Goal: Task Accomplishment & Management: Complete application form

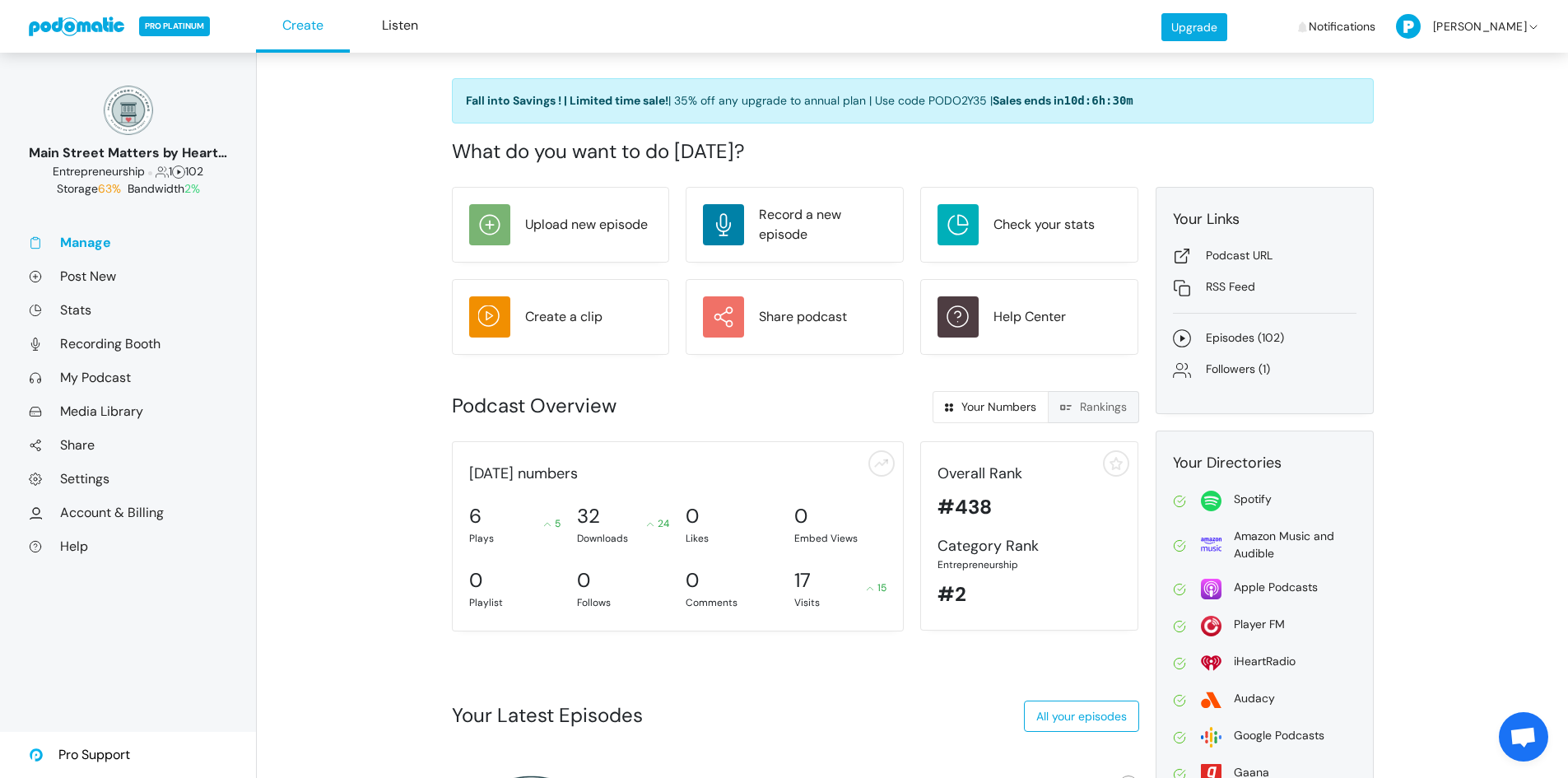
scroll to position [21, 0]
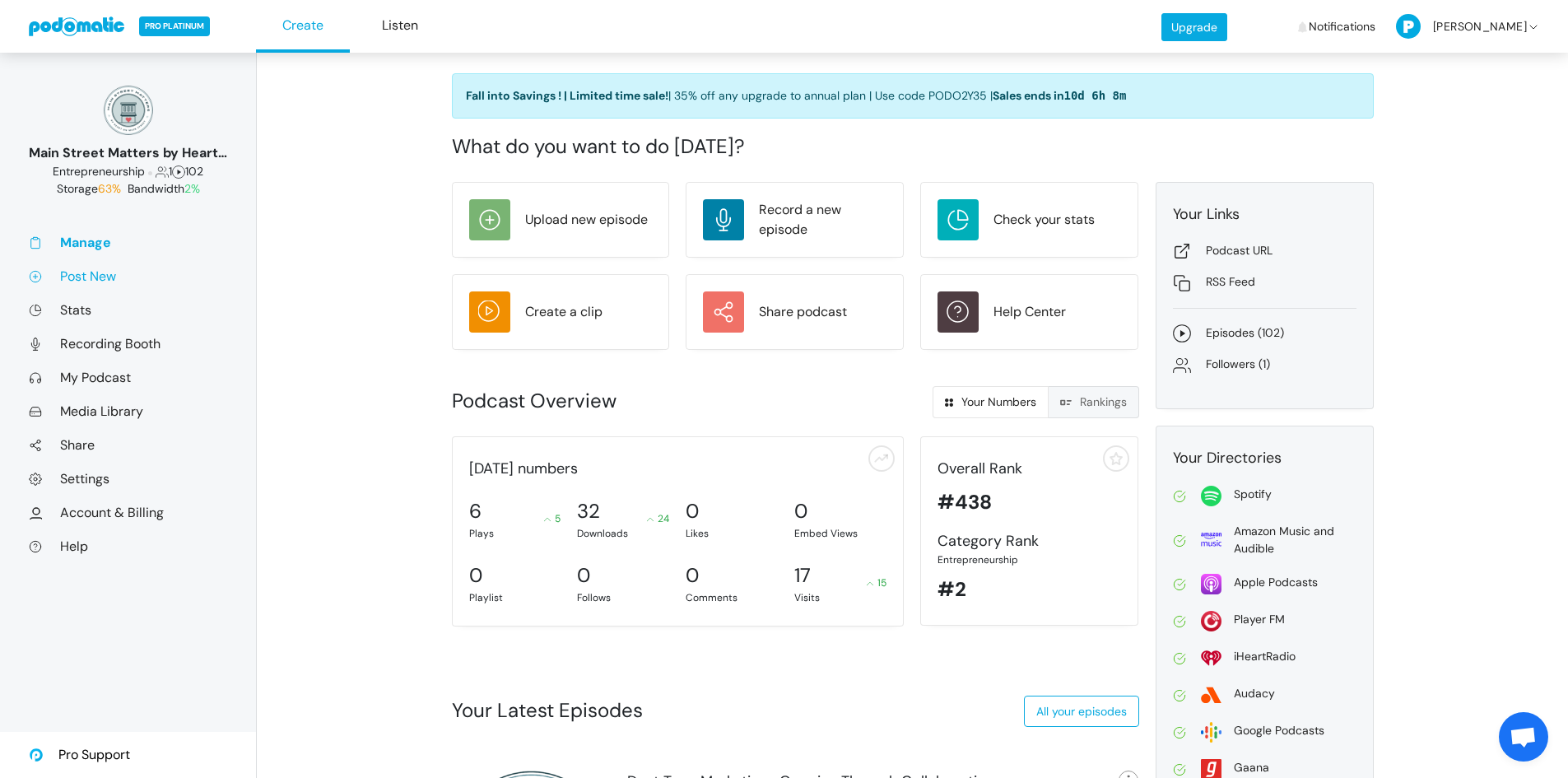
click at [93, 277] on link "Post New" at bounding box center [128, 276] width 198 height 17
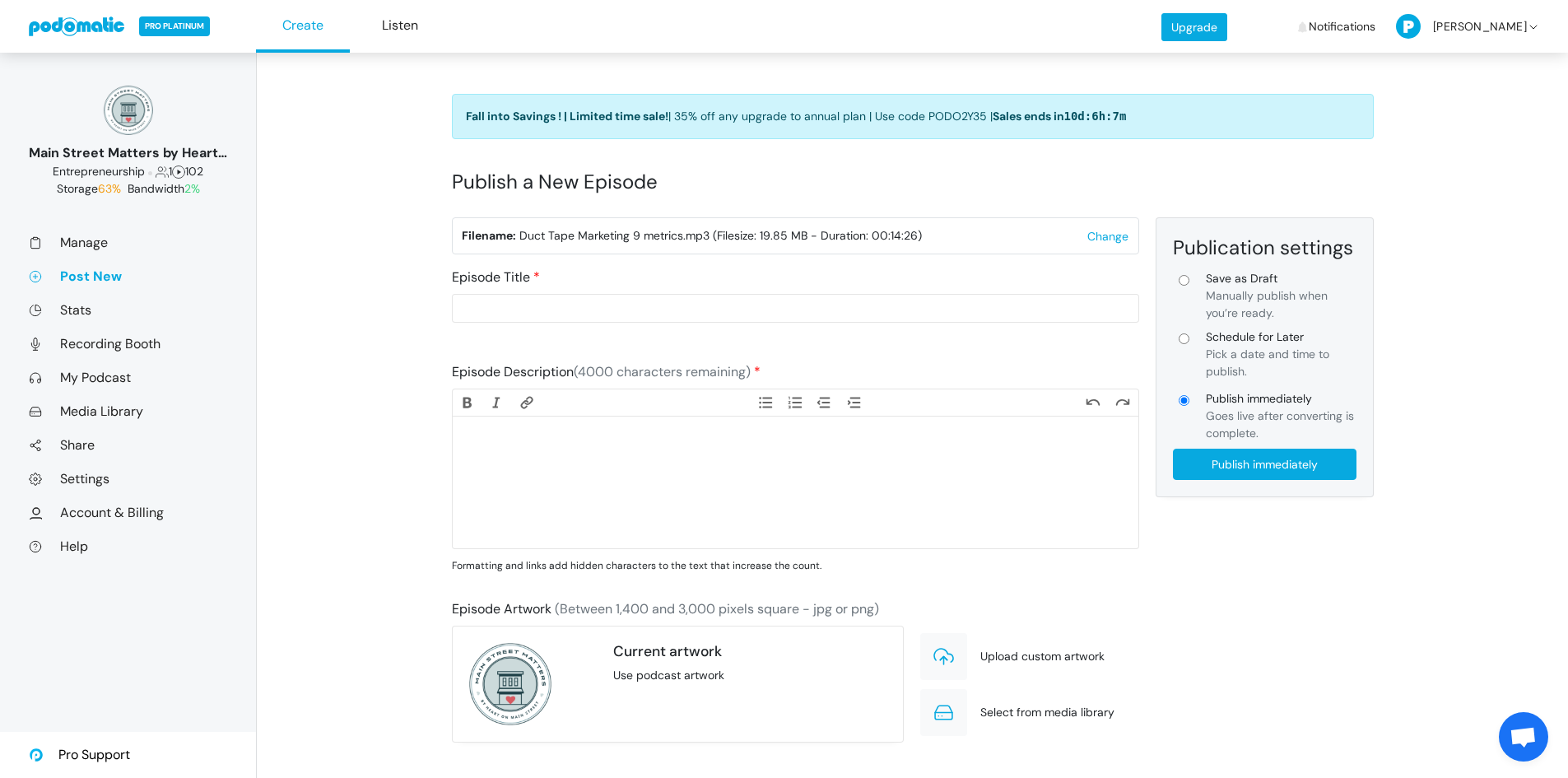
click at [1184, 340] on input "Schedule for Later Pick a date and time to publish." at bounding box center [1183, 338] width 10 height 10
radio input "true"
type input "Schedule for Later"
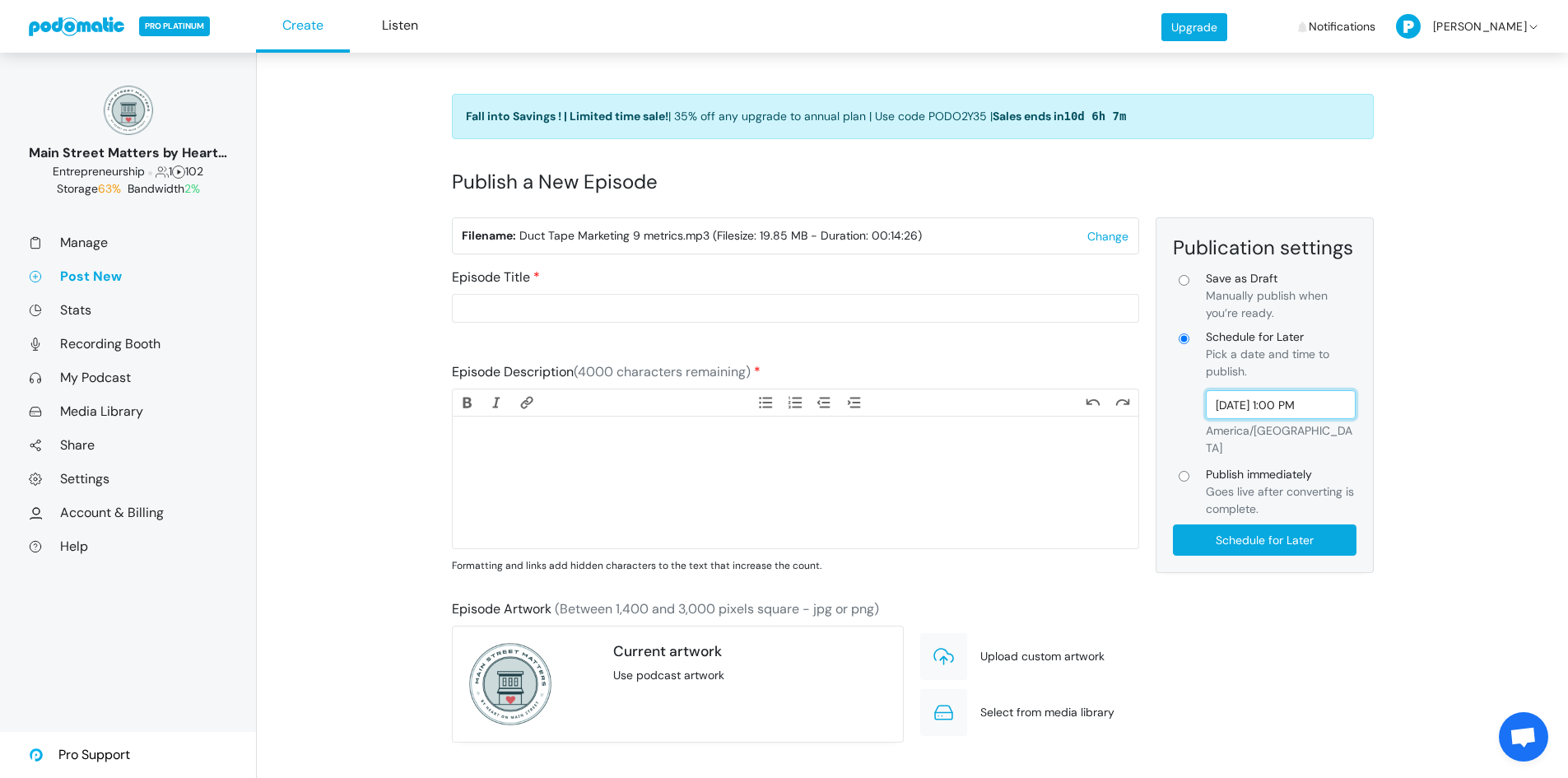
click at [1290, 400] on input "[DATE] 1:00 PM" at bounding box center [1281, 404] width 150 height 29
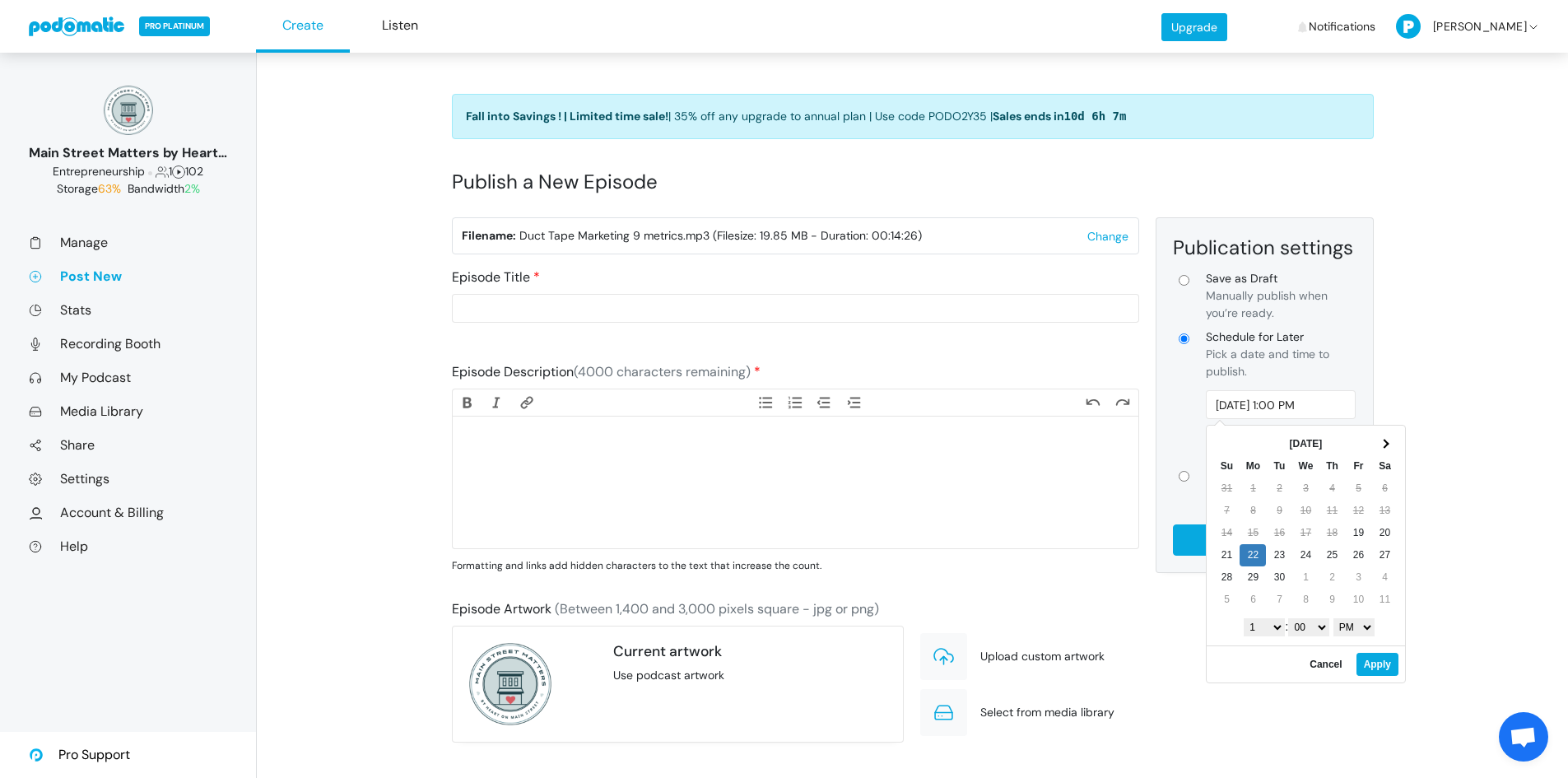
click at [1273, 630] on select "1 2 3 4 5 6 7 8 9 10 11 12" at bounding box center [1265, 627] width 41 height 18
click at [1351, 630] on select "AM PM" at bounding box center [1354, 627] width 41 height 18
click at [1372, 669] on button "Apply" at bounding box center [1377, 664] width 42 height 23
type input "[DATE] 7:00 AM"
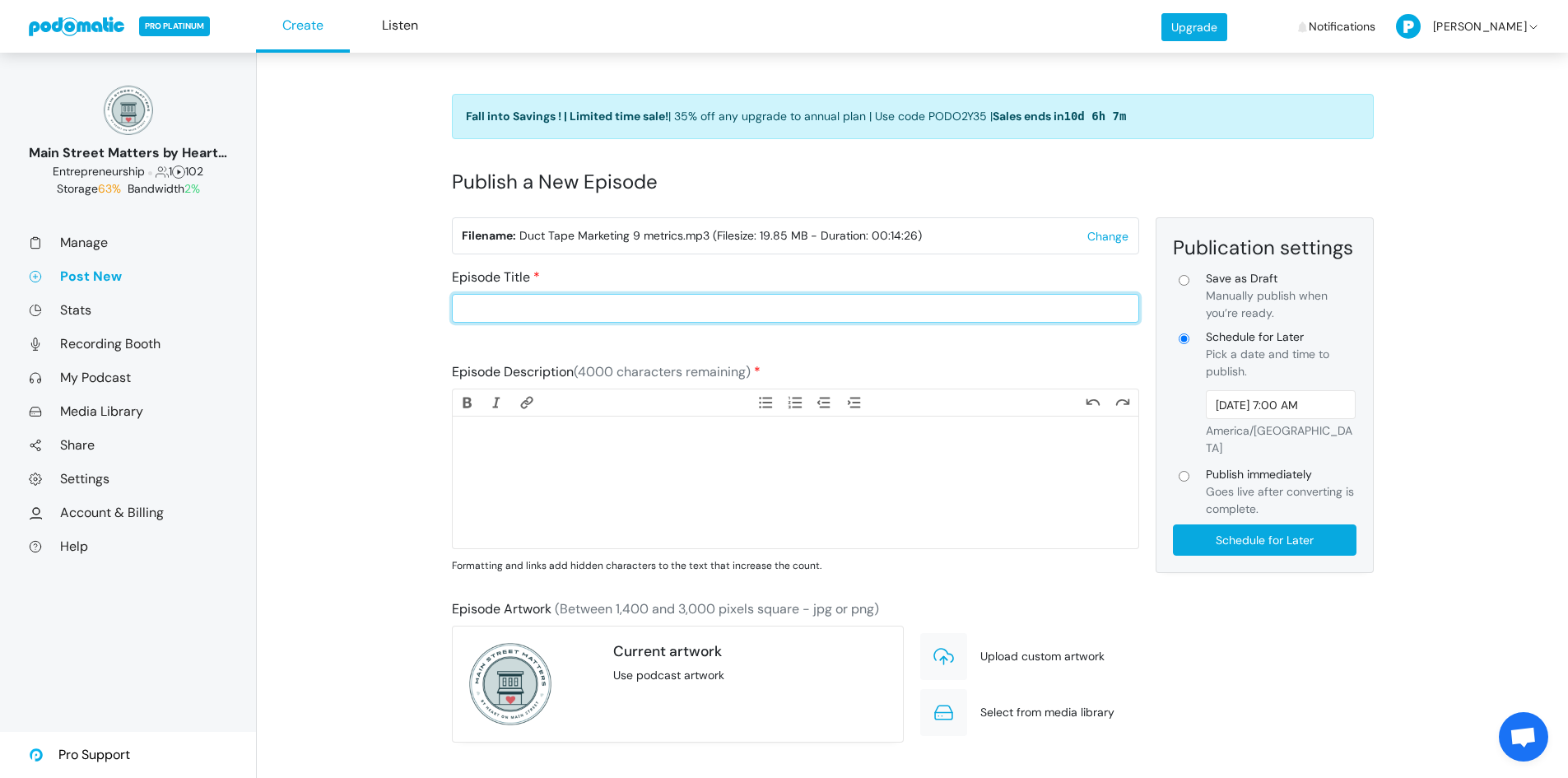
click at [539, 306] on input "Episode Title" at bounding box center [795, 308] width 687 height 29
click at [613, 315] on input "Duct Tape Marketing-" at bounding box center [795, 308] width 687 height 29
type input "Duct Tape Marketing-Measuring What Matters: Metrics for Retailers"
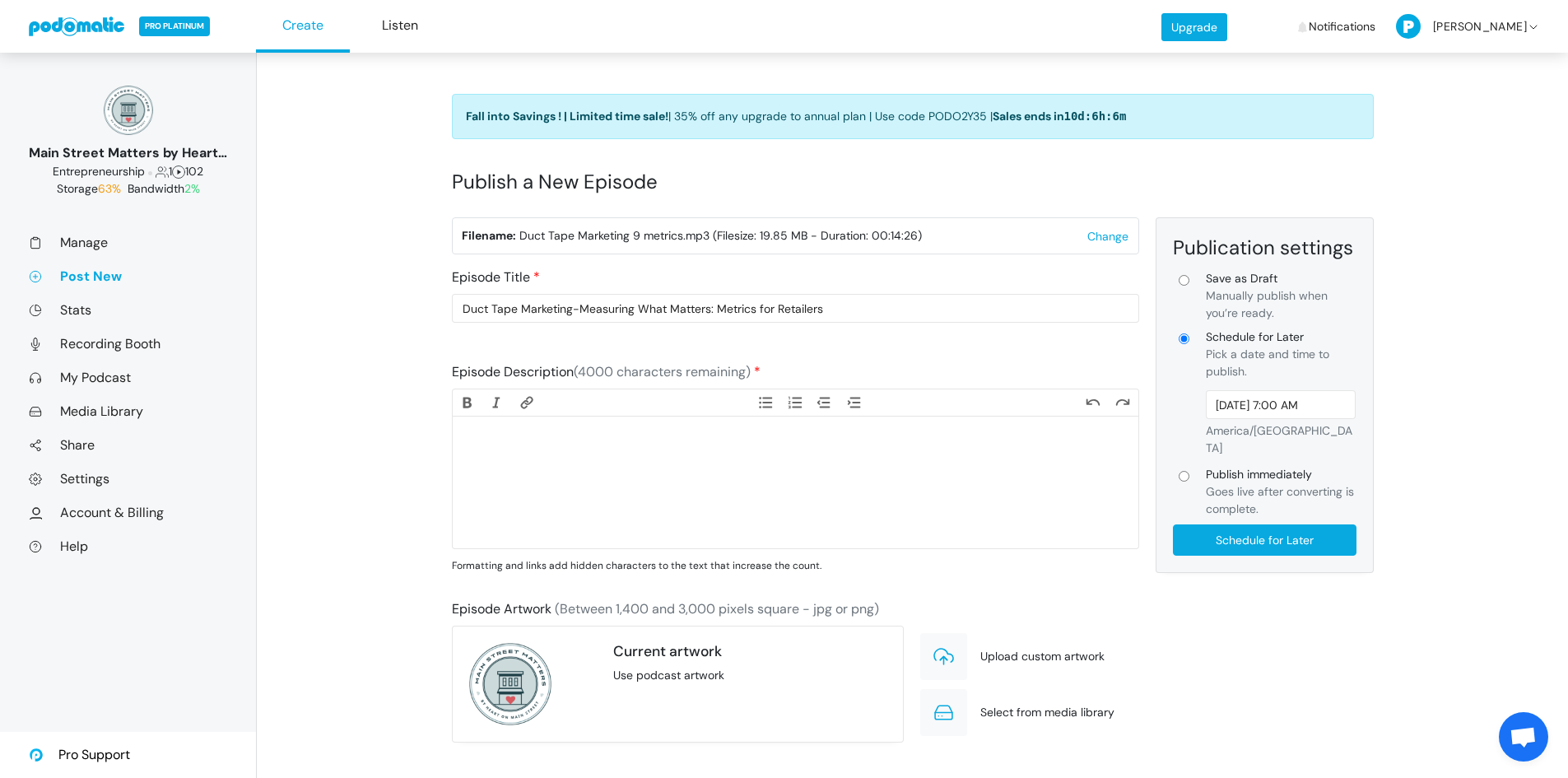
click at [627, 455] on trix-editor at bounding box center [796, 482] width 686 height 132
click at [622, 468] on trix-editor at bounding box center [796, 482] width 686 height 132
paste trix-editor "<lor>Ipsu dolorsitame consectet adi’e sedd eiusmod temp inci utlabo — etdo magn…"
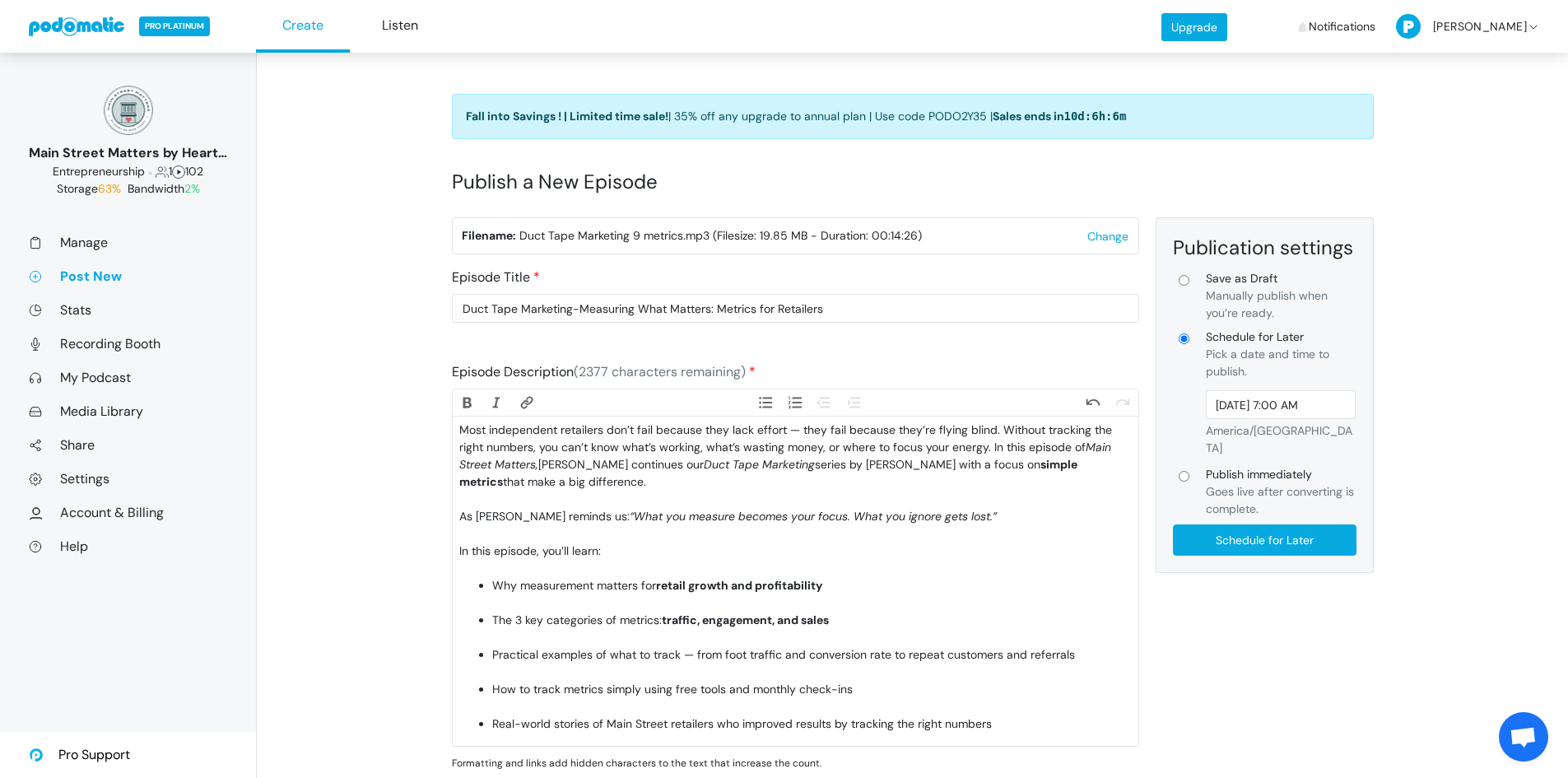
click at [514, 534] on div "As [PERSON_NAME] reminds us: “What you measure becomes your focus. What you ign…" at bounding box center [795, 524] width 672 height 35
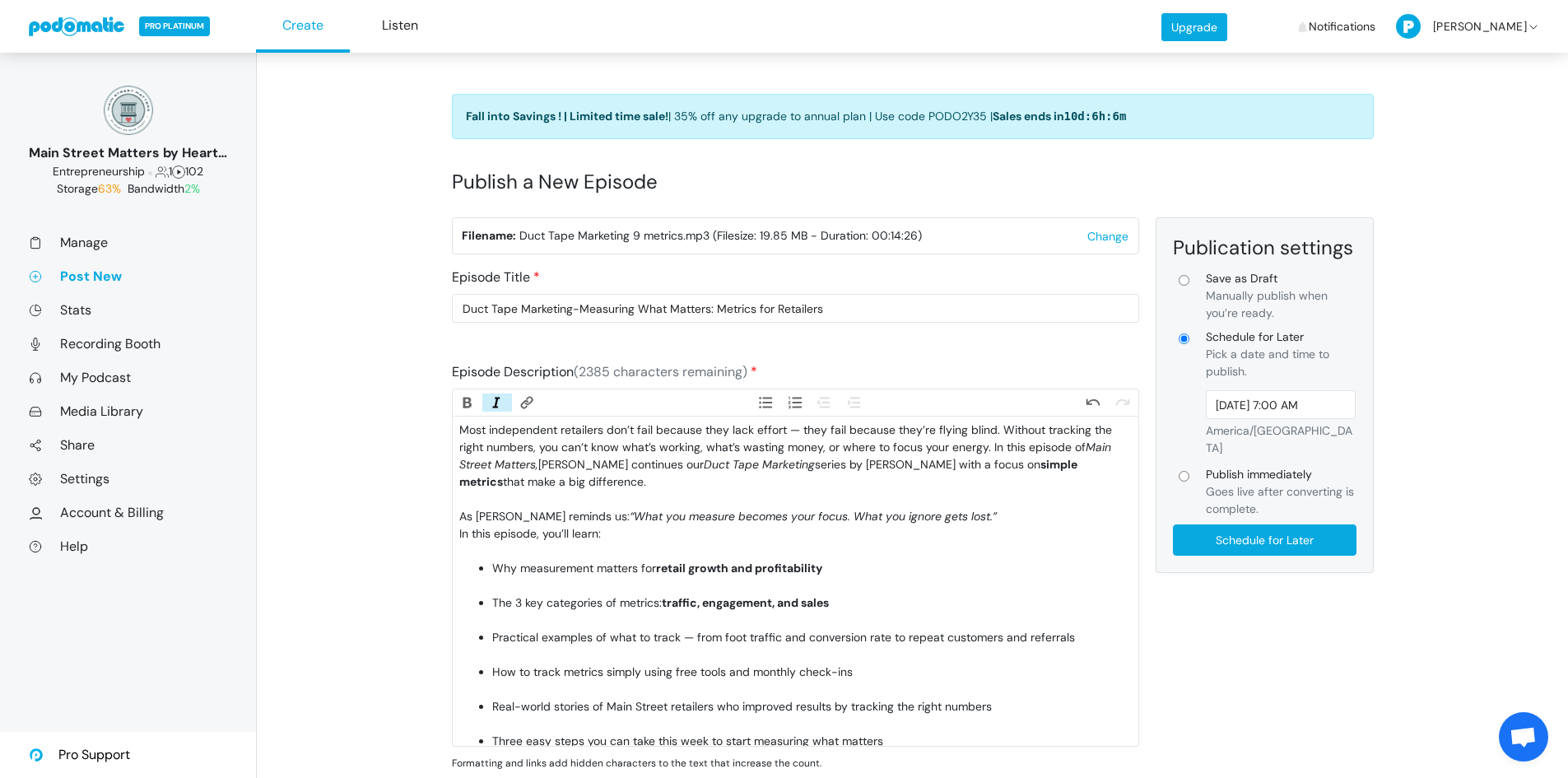
click at [527, 552] on div "In this episode, you’ll learn:" at bounding box center [795, 542] width 672 height 35
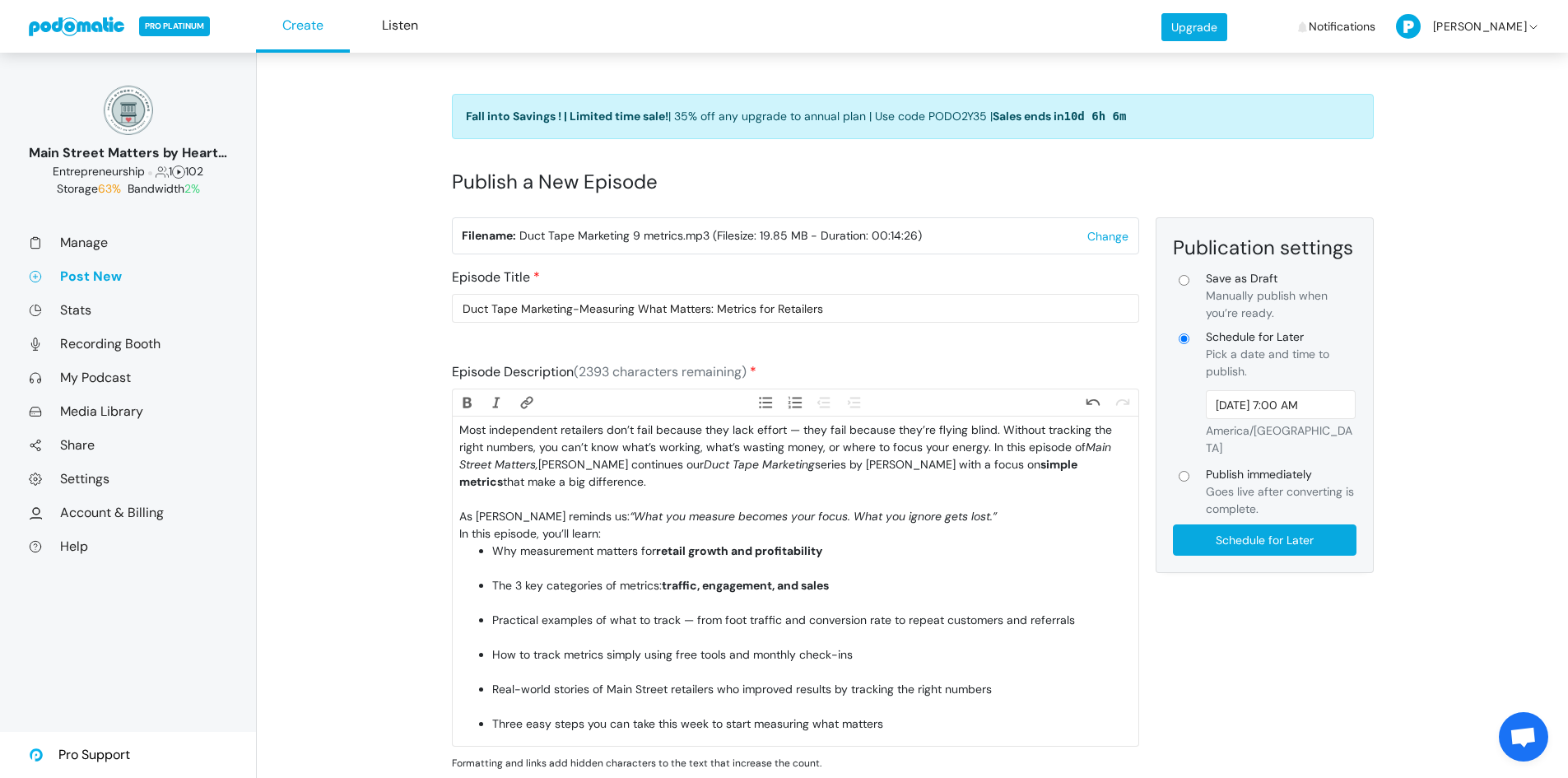
click at [538, 568] on li "Why measurement matters for retail growth and profitability" at bounding box center [812, 559] width 639 height 35
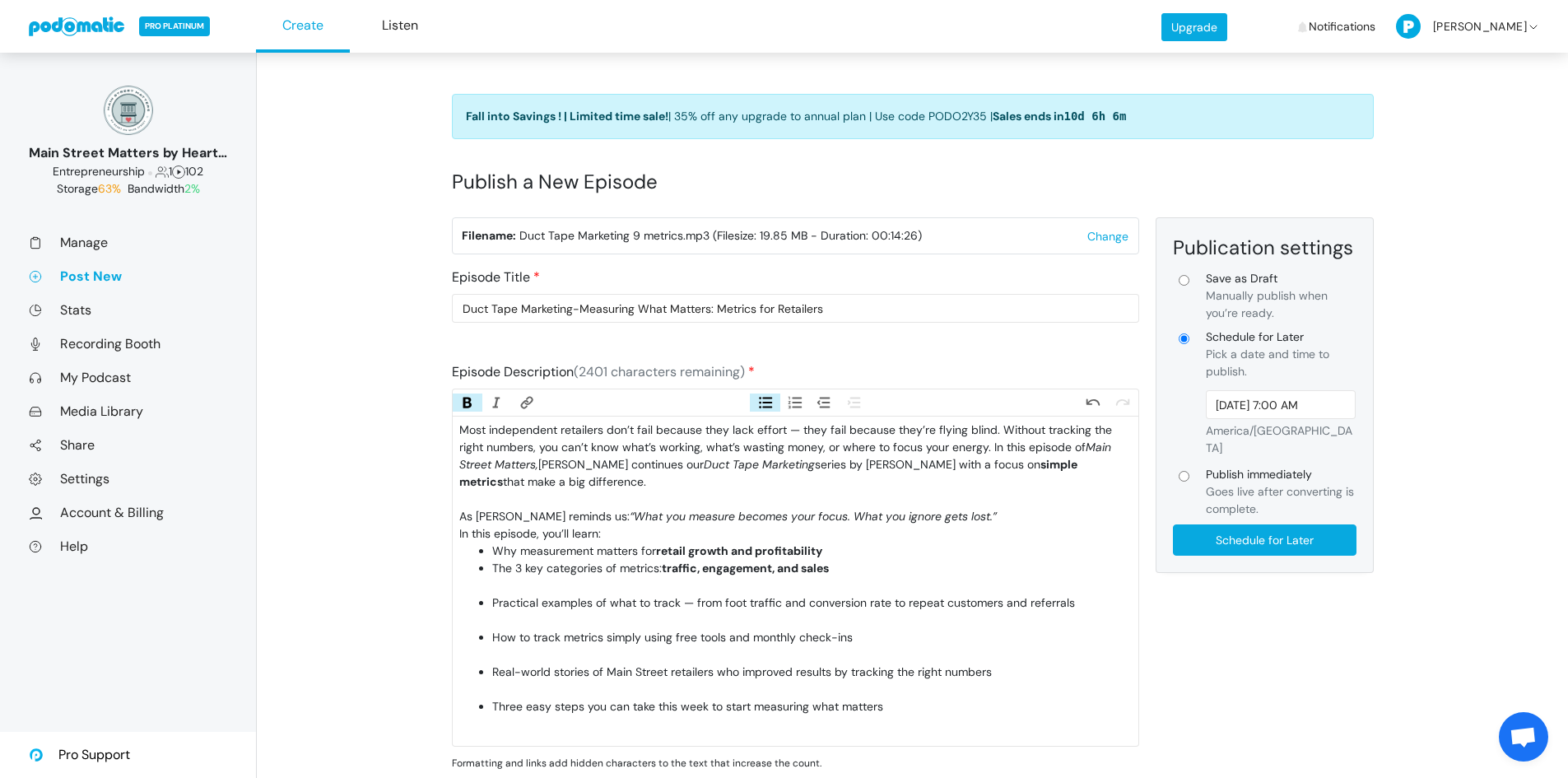
click at [544, 586] on li "The 3 key categories of metrics: traffic, engagement, and sales" at bounding box center [812, 577] width 639 height 35
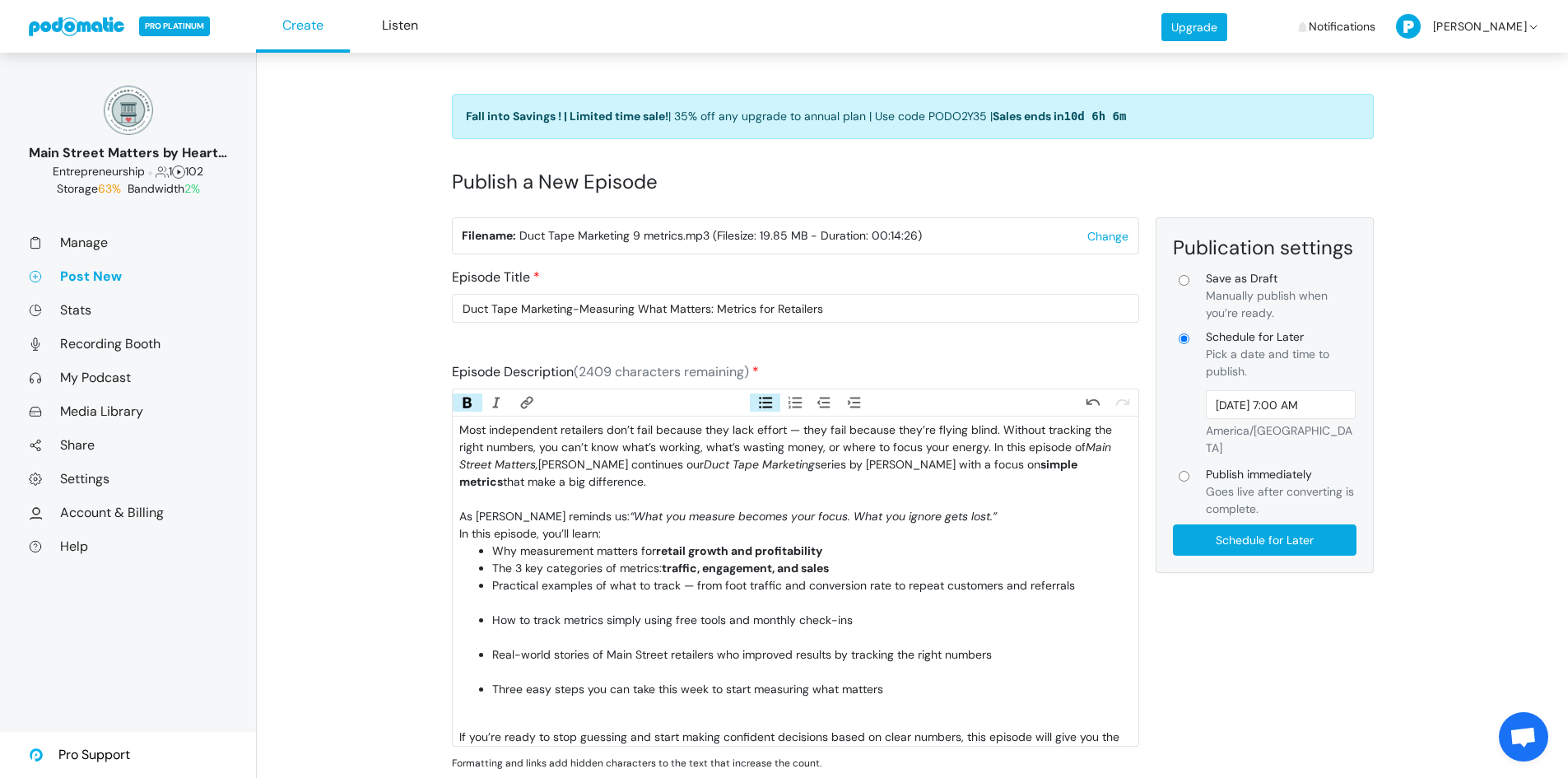
click at [551, 603] on li "Practical examples of what to track — from foot traffic and conversion rate to …" at bounding box center [812, 594] width 639 height 35
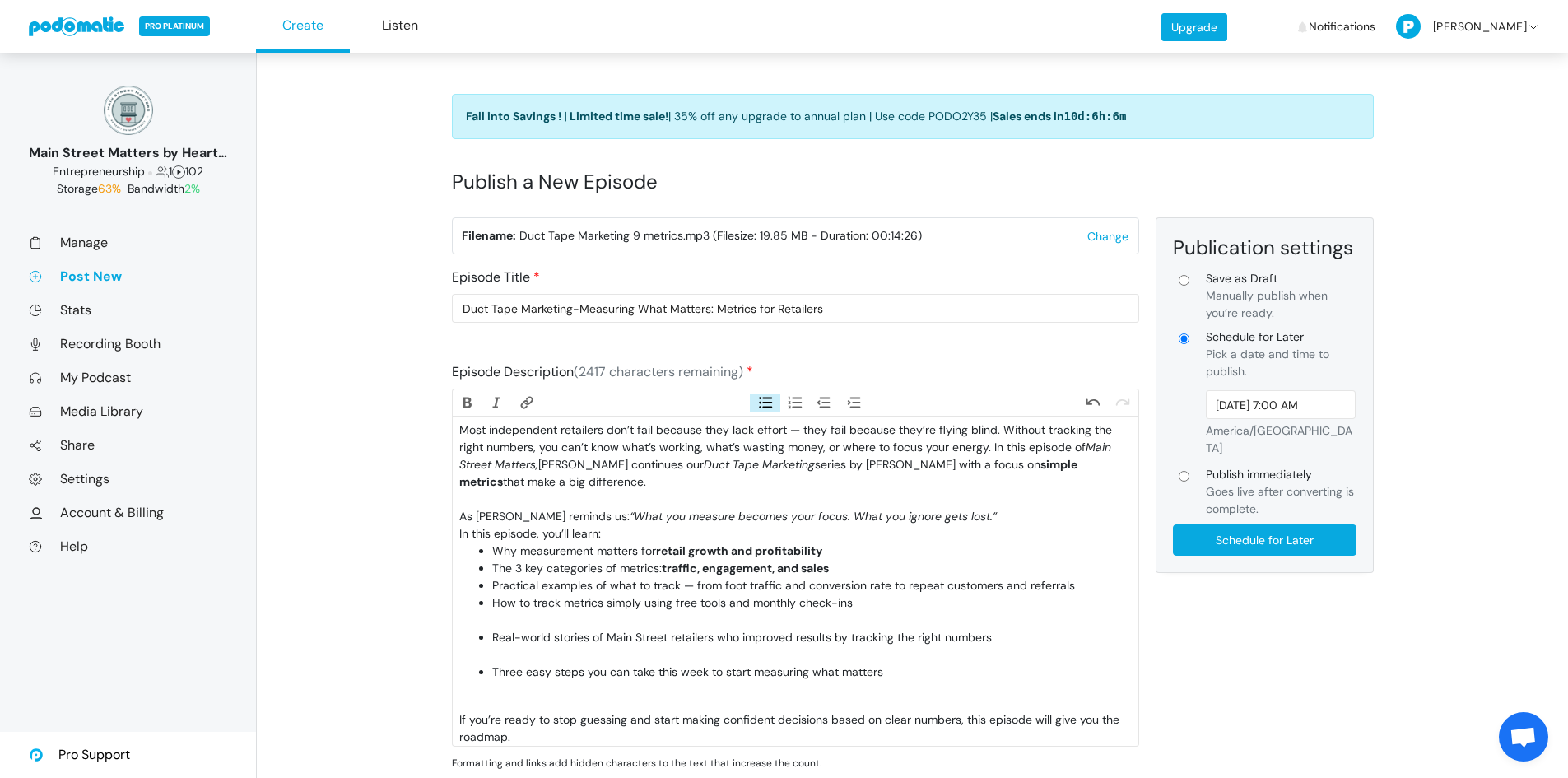
click at [551, 624] on li "How to track metrics simply using free tools and monthly check-ins" at bounding box center [812, 611] width 639 height 35
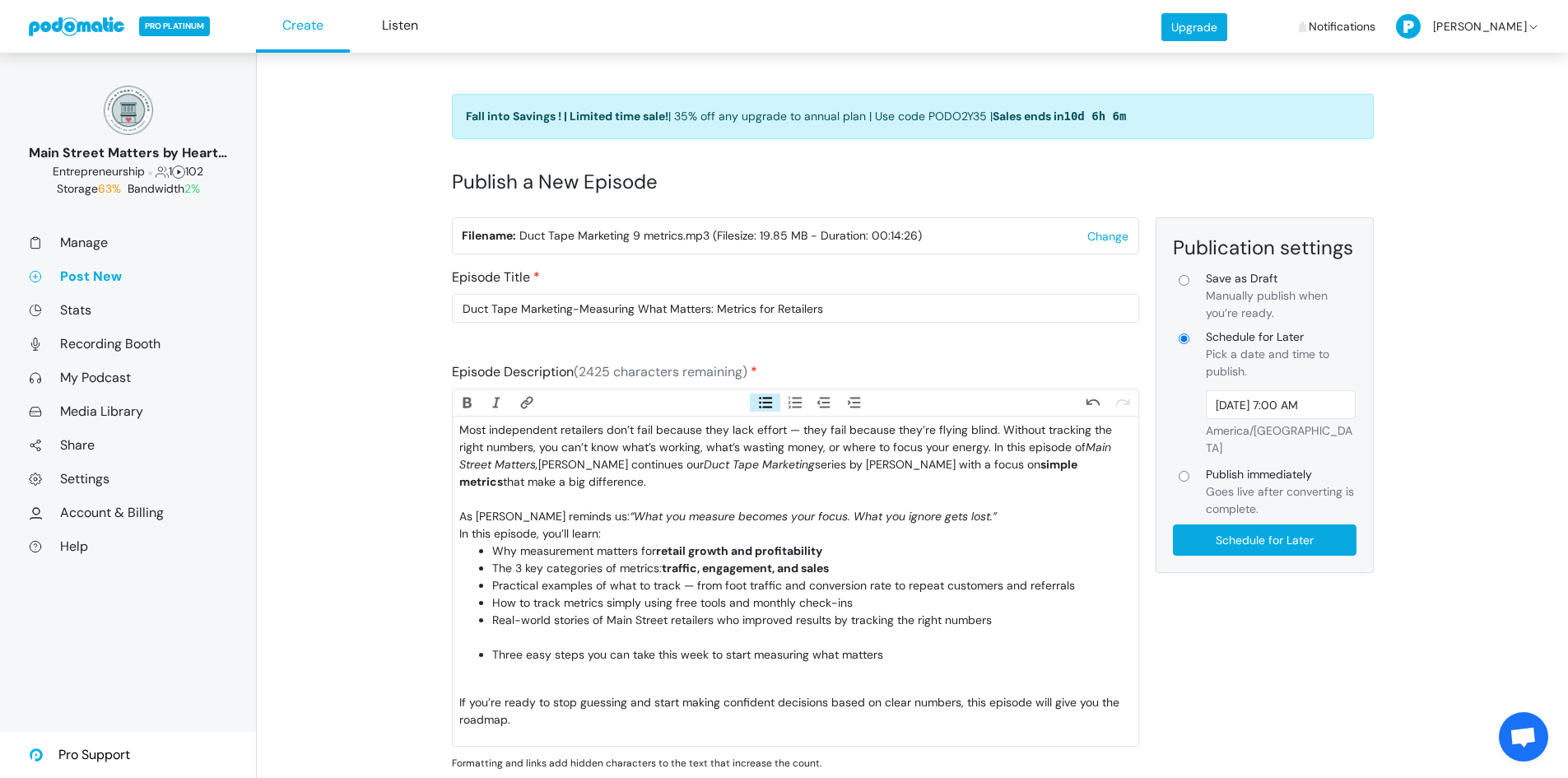
click at [555, 638] on li "Real-world stories of Main Street retailers who improved results by tracking th…" at bounding box center [812, 629] width 639 height 35
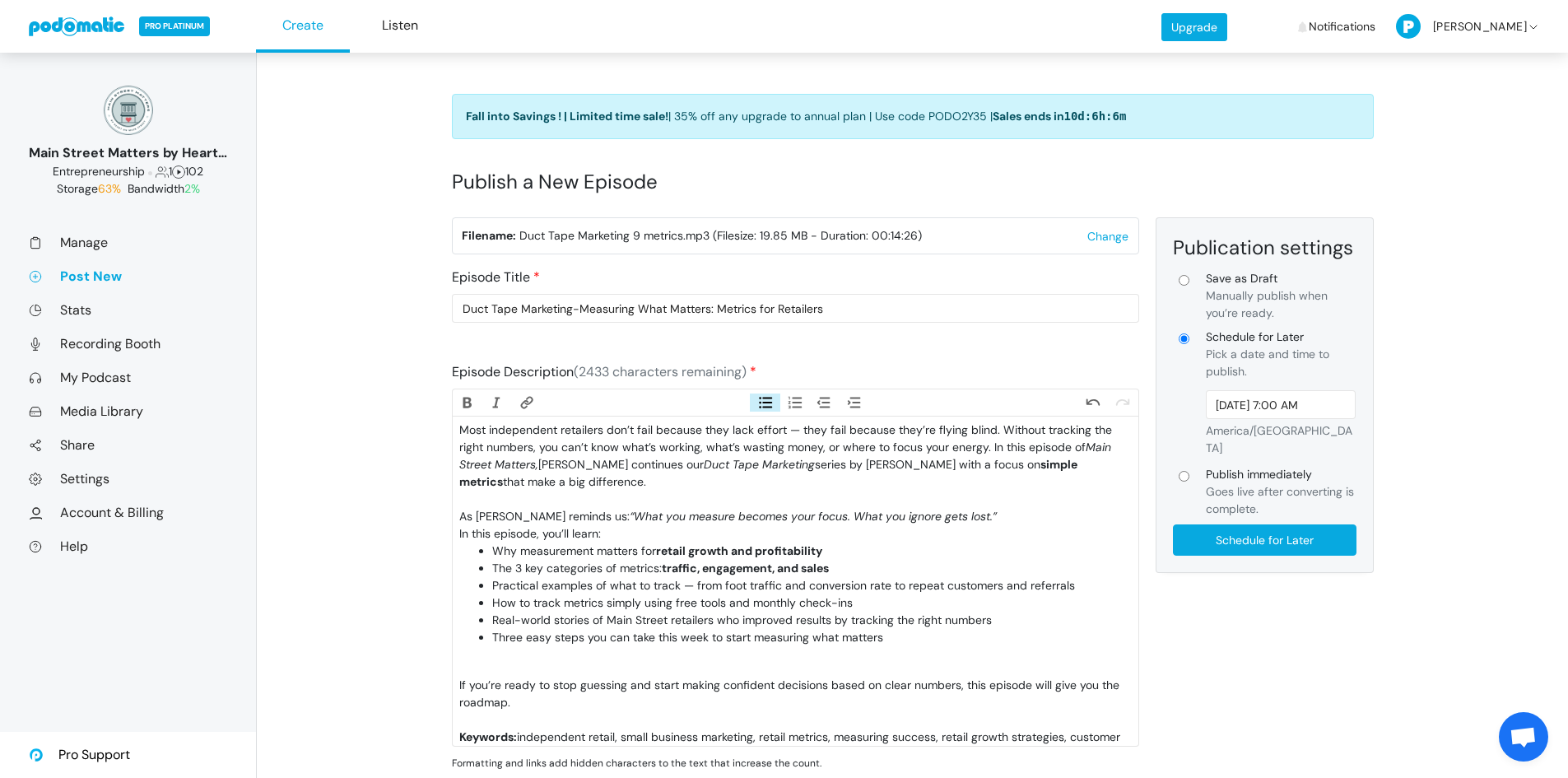
click at [561, 657] on li "Three easy steps you can take this week to start measuring what matters" at bounding box center [812, 646] width 639 height 35
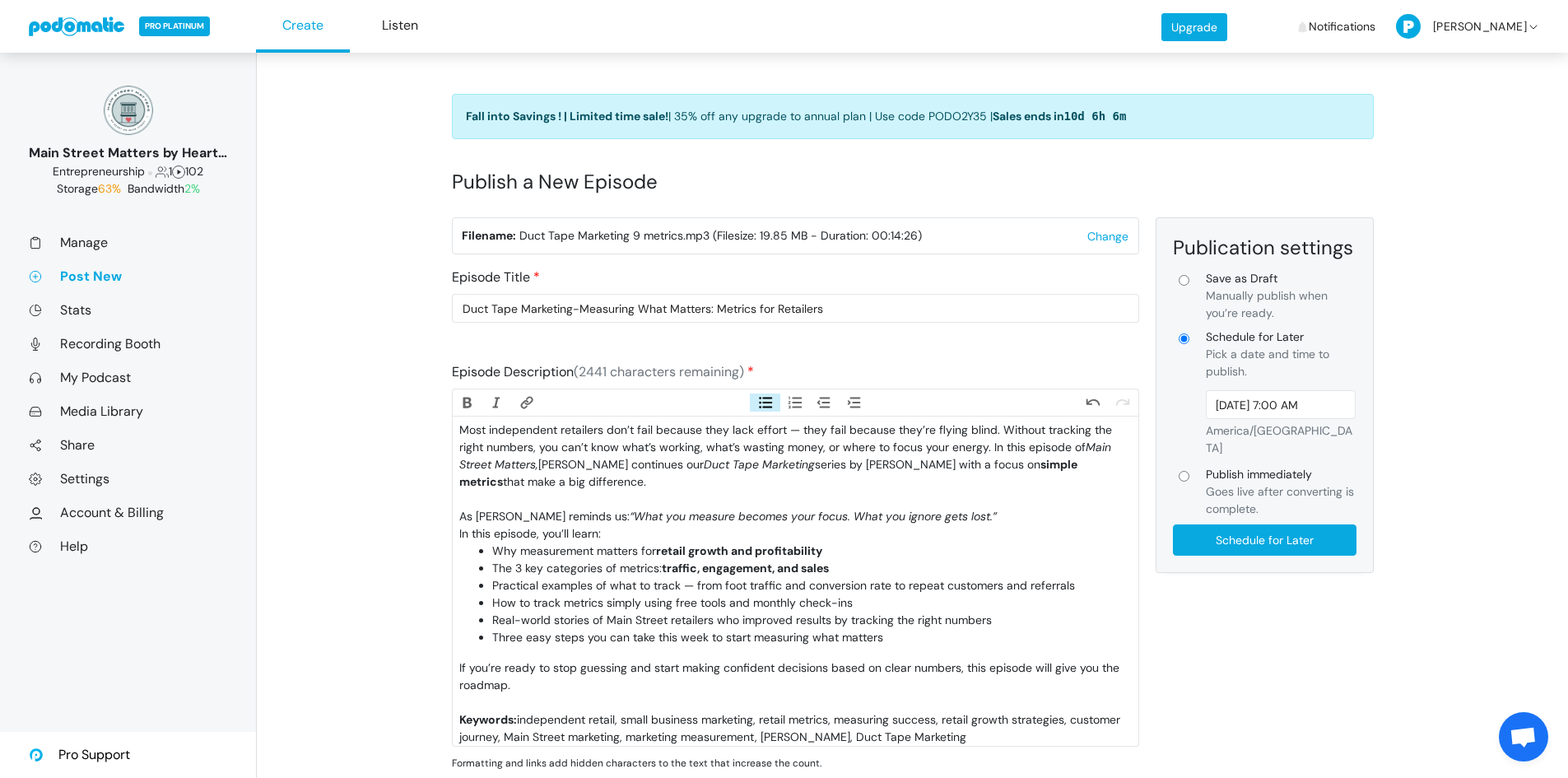
click at [549, 711] on div "Keywords: independent retail, small business marketing, retail metrics, measuri…" at bounding box center [795, 737] width 672 height 52
click at [551, 703] on div "If you’re ready to stop guessing and start making confident decisions based on …" at bounding box center [795, 685] width 672 height 52
click at [979, 511] on div "As [PERSON_NAME] reminds us: “What you measure becomes your focus. What you ign…" at bounding box center [795, 516] width 672 height 17
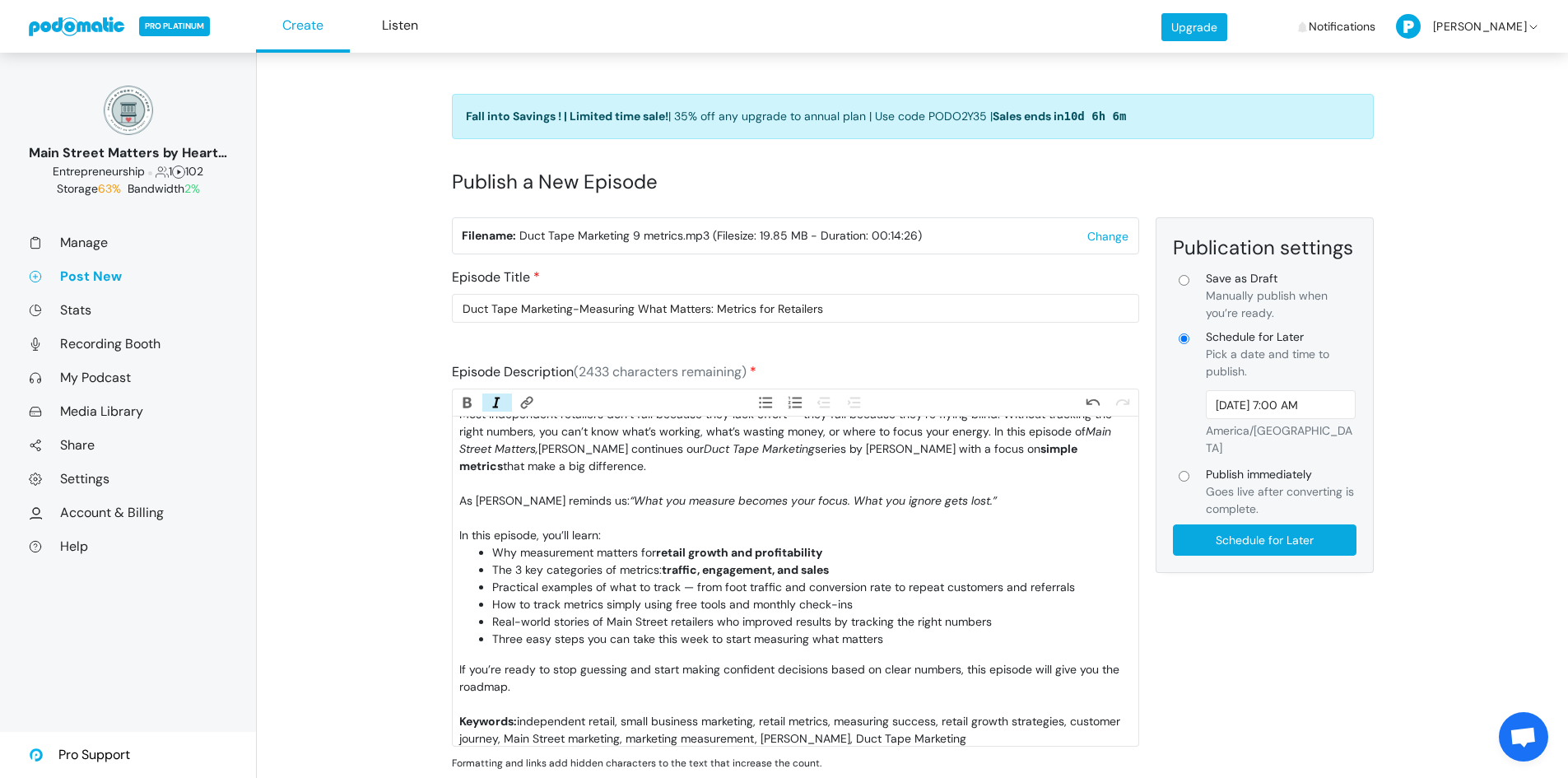
scroll to position [51, 0]
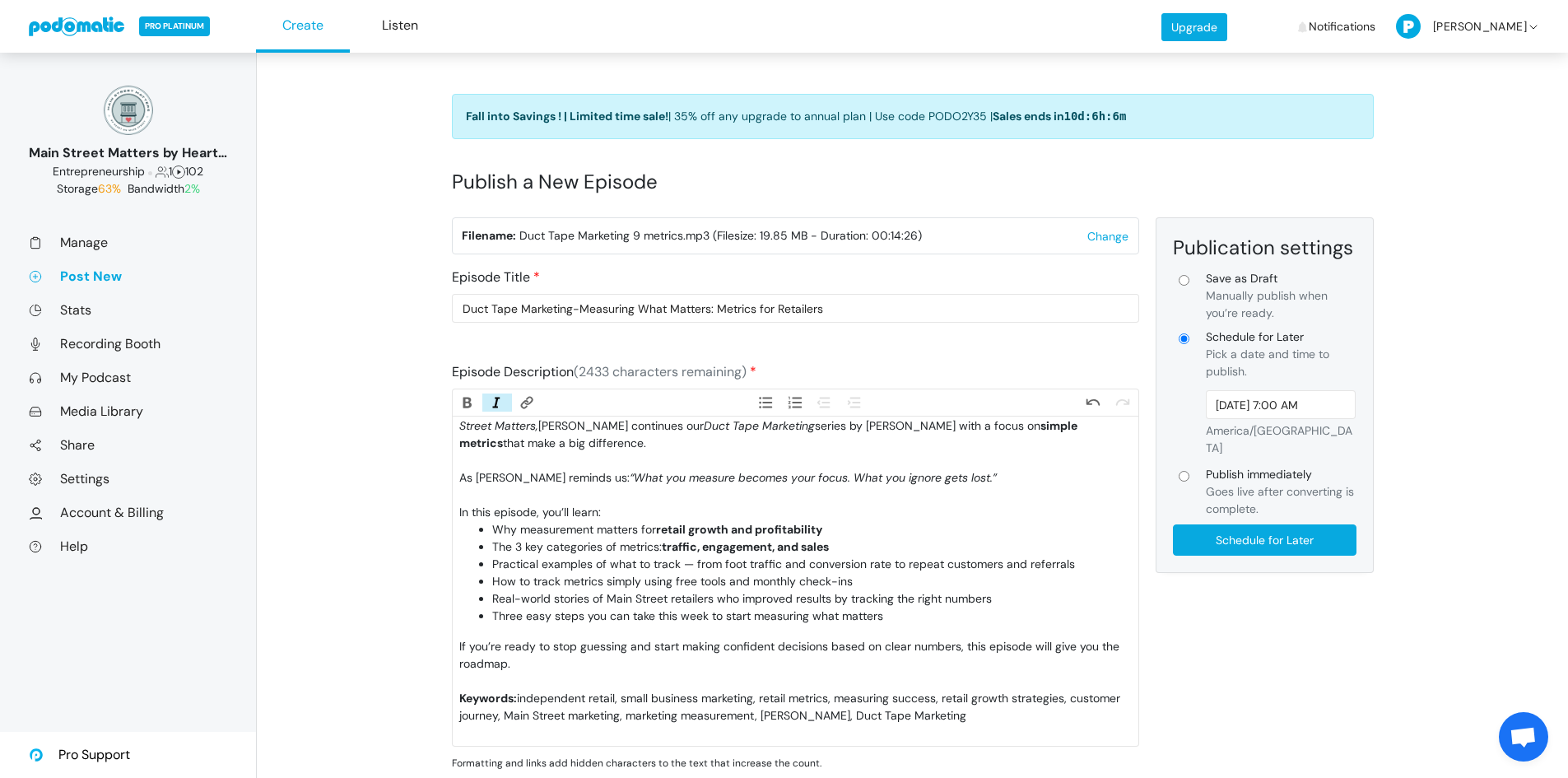
click at [689, 590] on li "Real-world stories of Main Street retailers who improved results by tracking th…" at bounding box center [812, 599] width 639 height 17
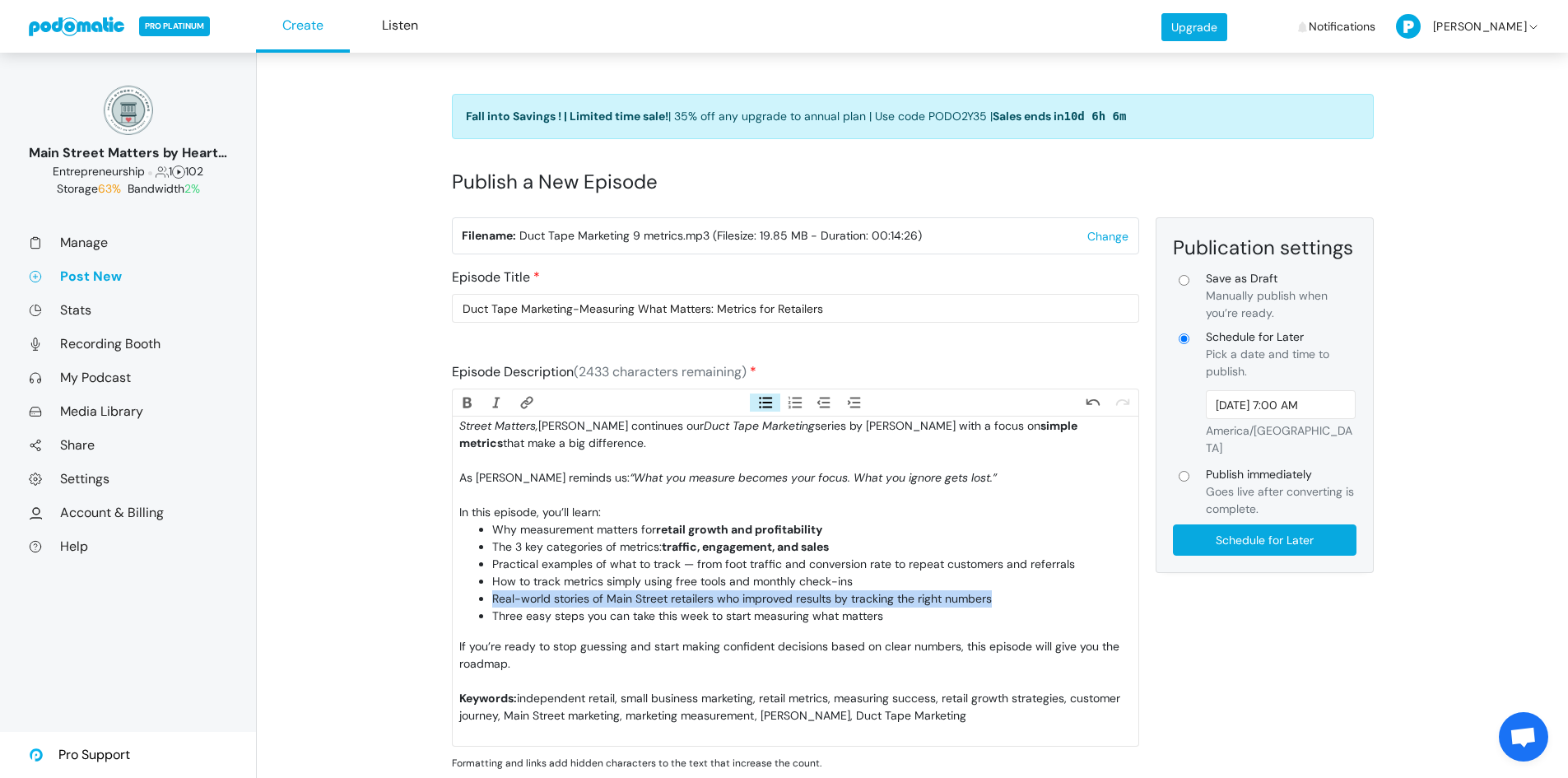
click at [690, 590] on li "Real-world stories of Main Street retailers who improved results by tracking th…" at bounding box center [812, 599] width 639 height 17
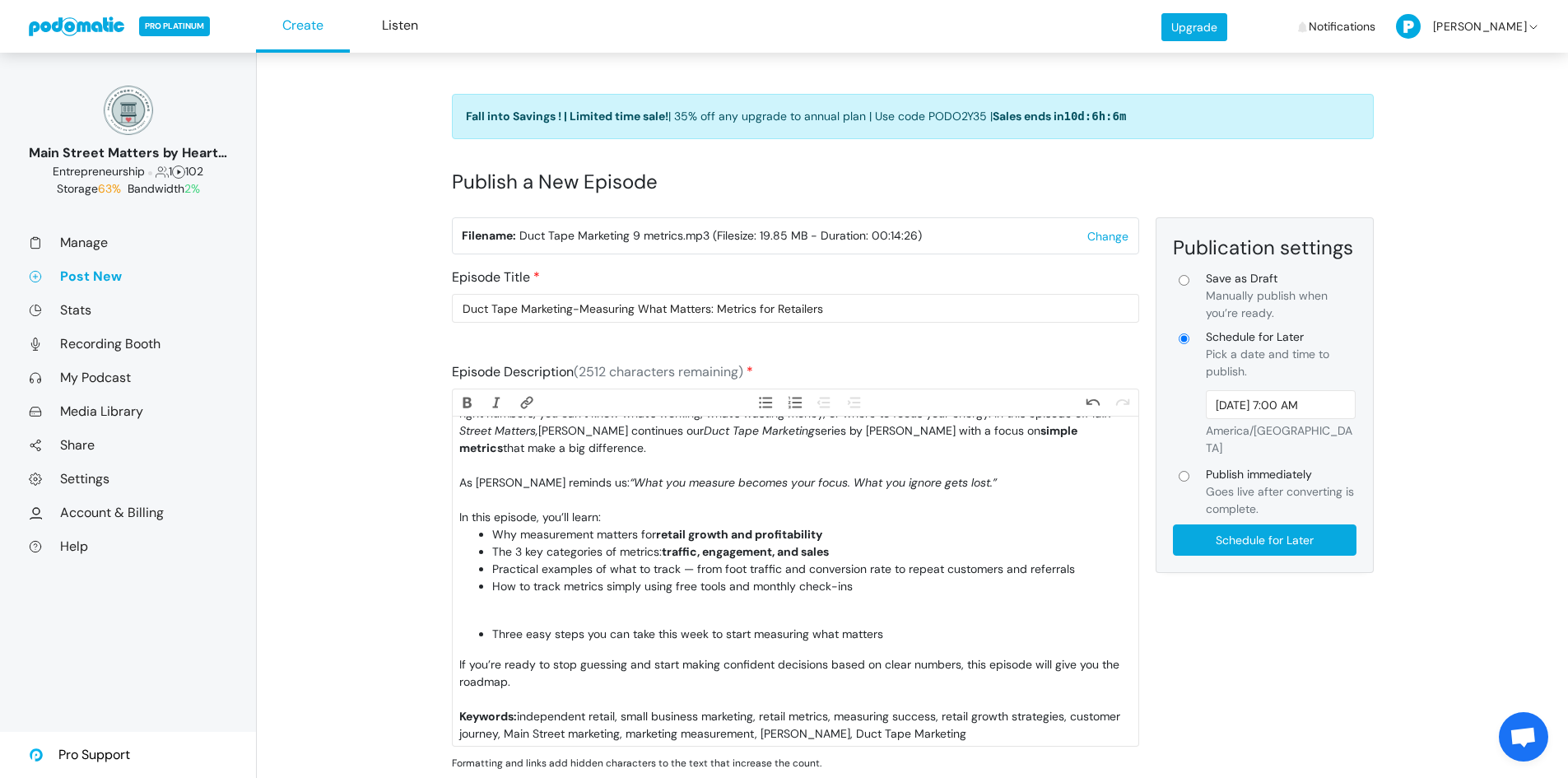
type trix-editor "<lor>Ipsu dolorsitame consectet adi’e sedd eiusmod temp inci utlabo — etdo magn…"
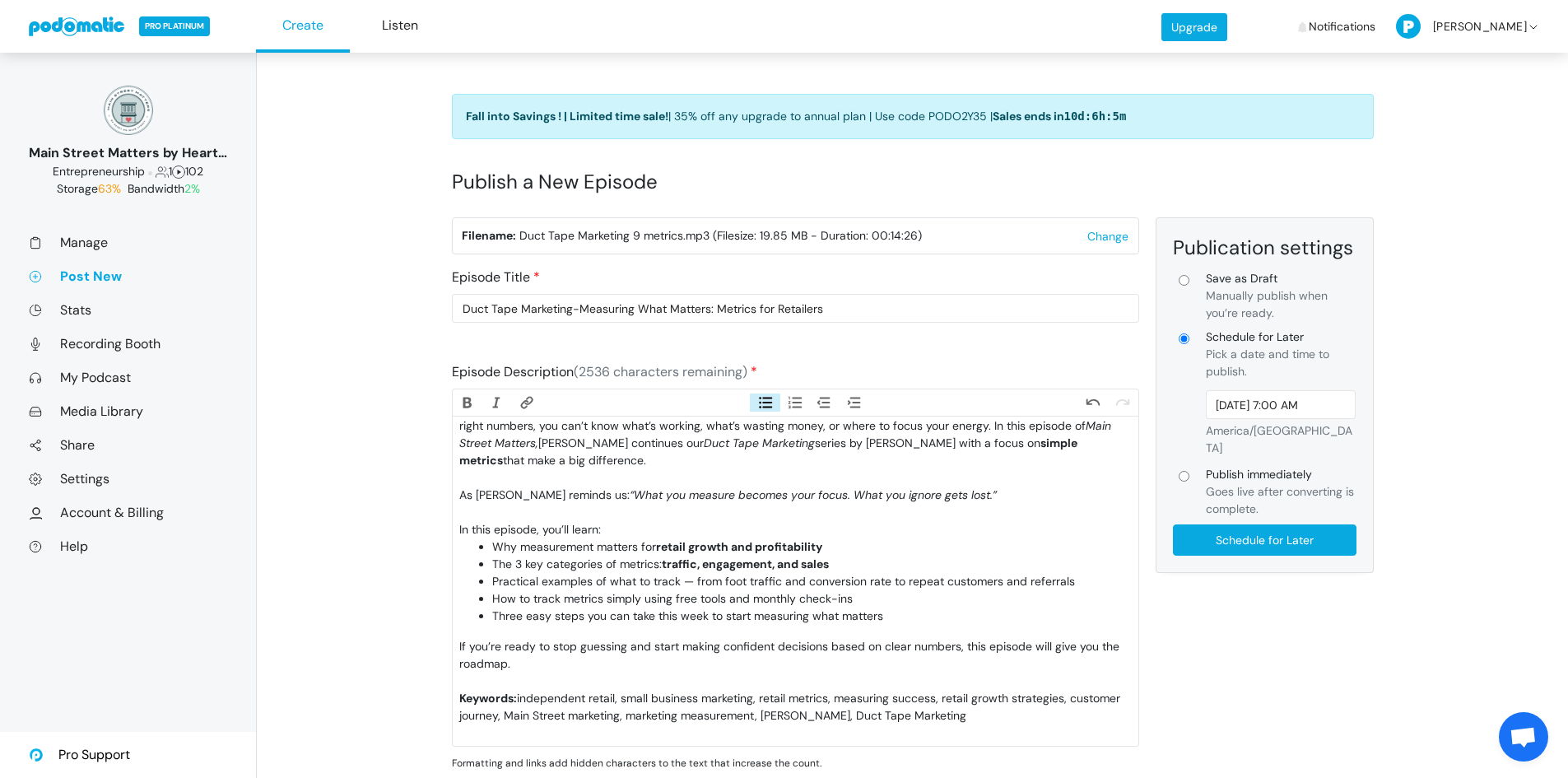
click at [918, 607] on li "Three easy steps you can take this week to start measuring what matters" at bounding box center [812, 615] width 639 height 17
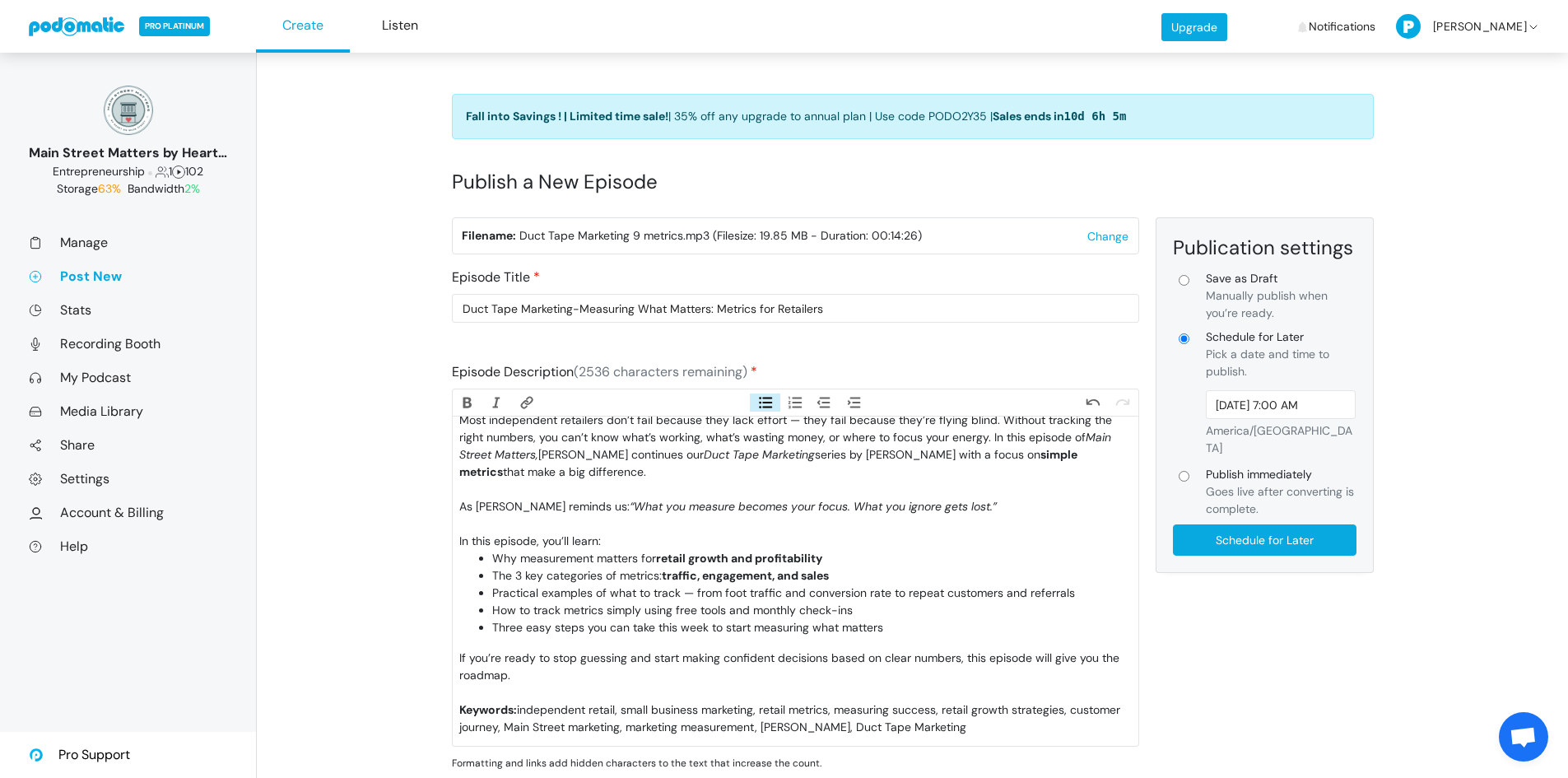
scroll to position [0, 0]
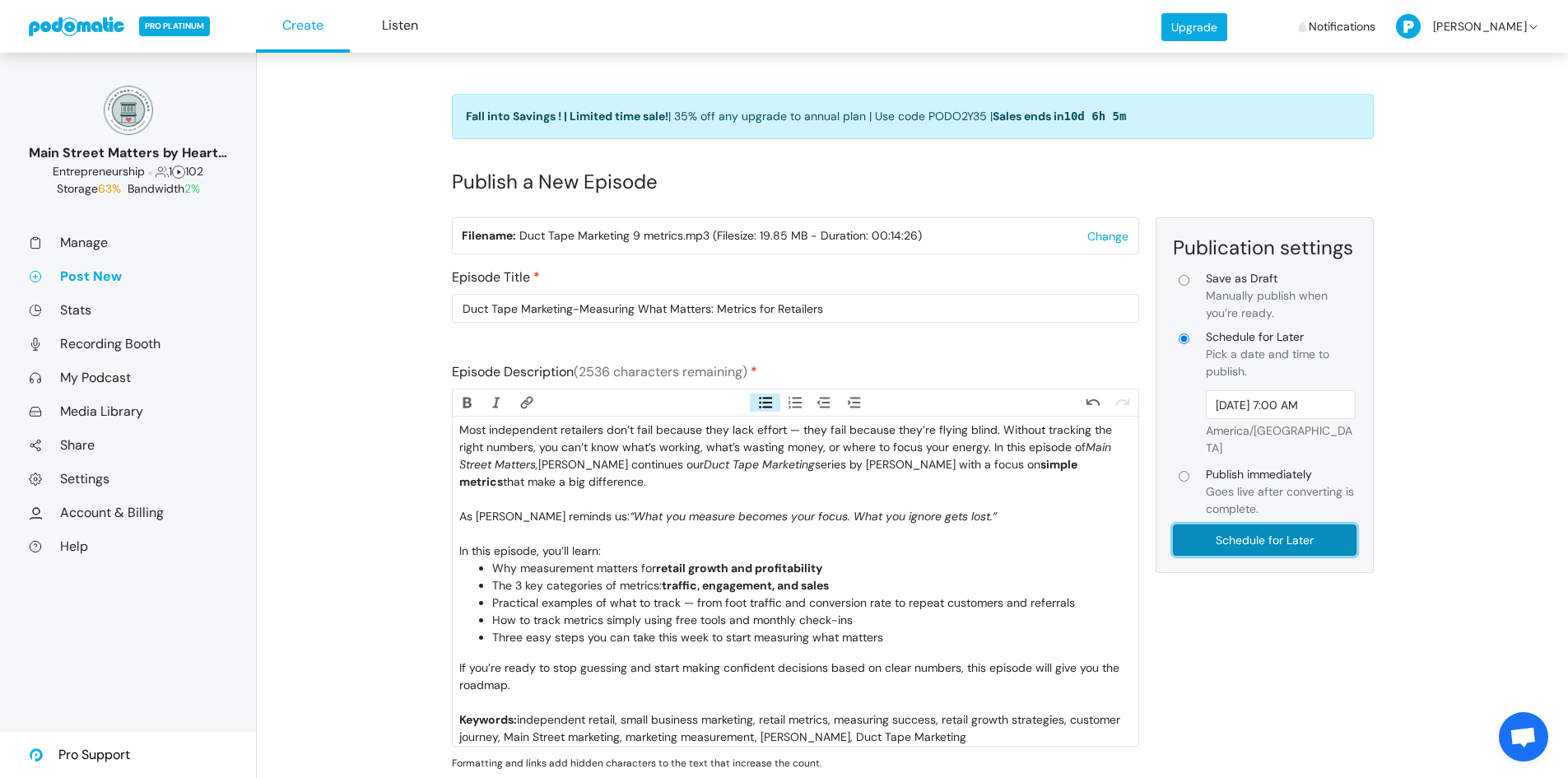
click at [1282, 527] on input "Schedule for Later" at bounding box center [1264, 539] width 183 height 31
type input "Schedule for Later"
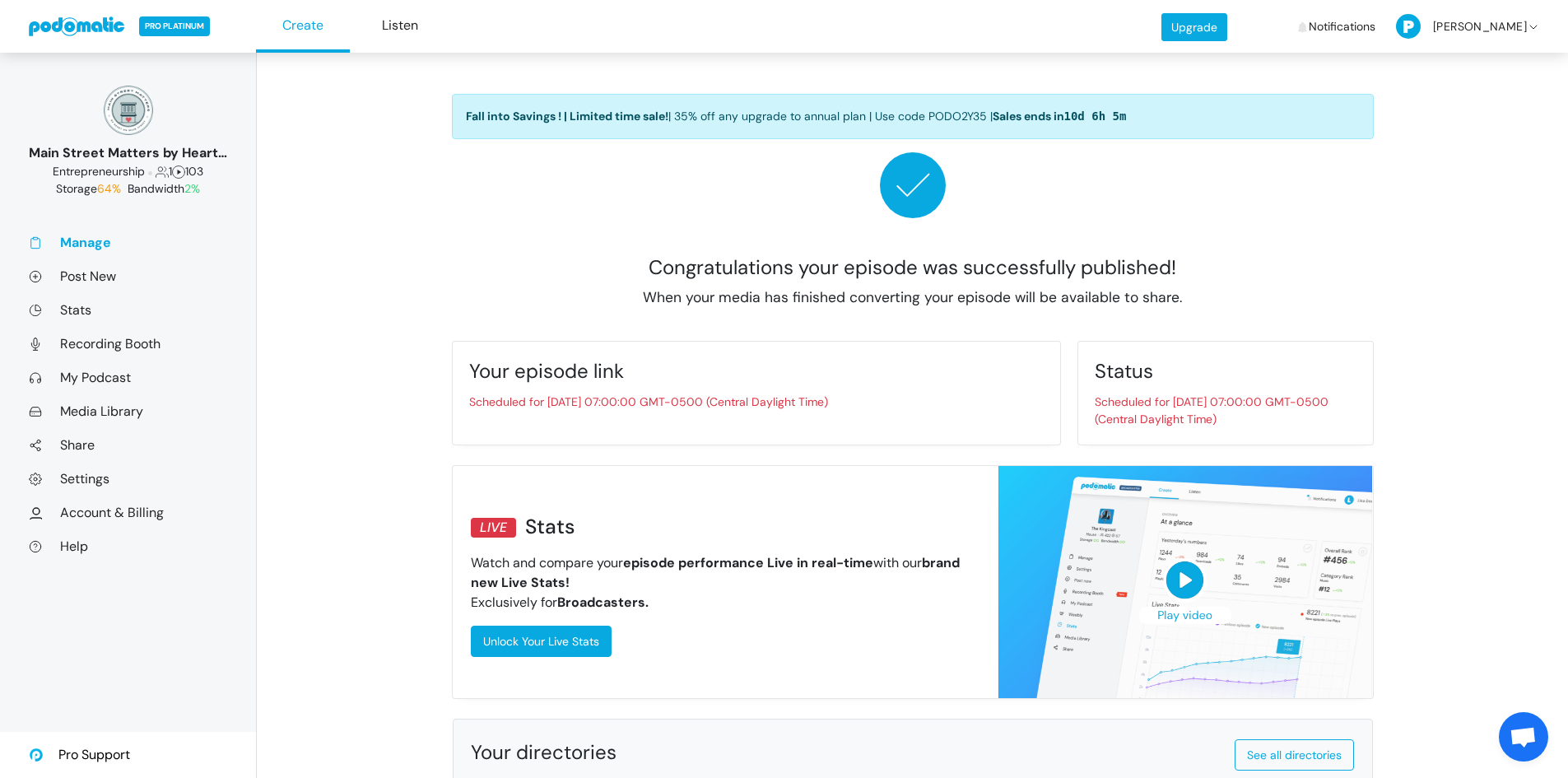
click at [83, 244] on link "Manage" at bounding box center [128, 242] width 198 height 17
